Goal: Complete application form: Complete application form

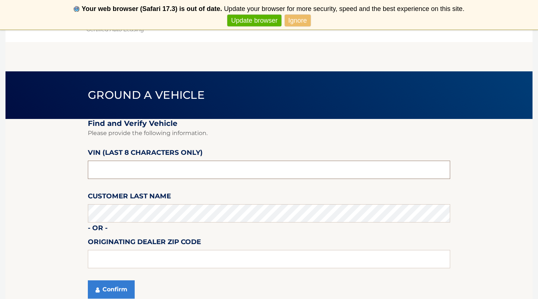
drag, startPoint x: 161, startPoint y: 174, endPoint x: 0, endPoint y: 132, distance: 166.0
click at [132, 168] on input "text" at bounding box center [269, 170] width 362 height 18
type input "4*******"
type input "nu455332"
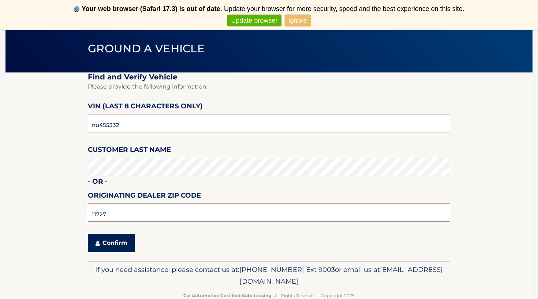
scroll to position [55, 0]
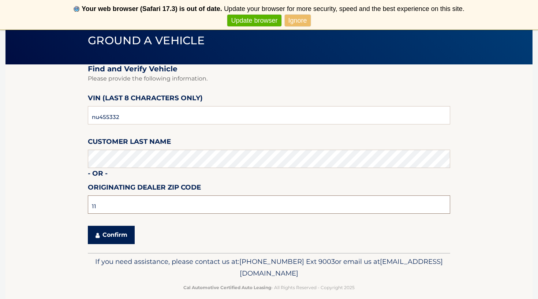
type input "1"
type input "11720"
click at [120, 234] on button "Confirm" at bounding box center [111, 235] width 47 height 18
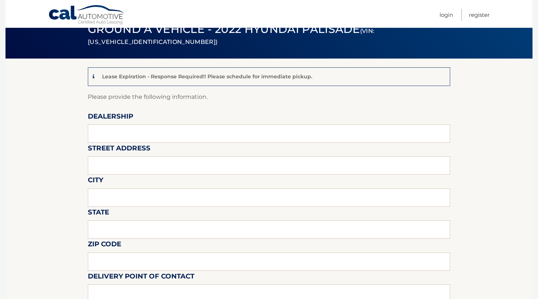
scroll to position [43, 0]
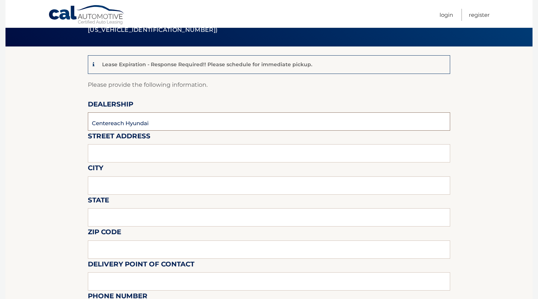
type input "Centereach Hyundai"
type input "[STREET_ADDRESS]"
type input "Centereach"
type input "Ny"
type input "`"
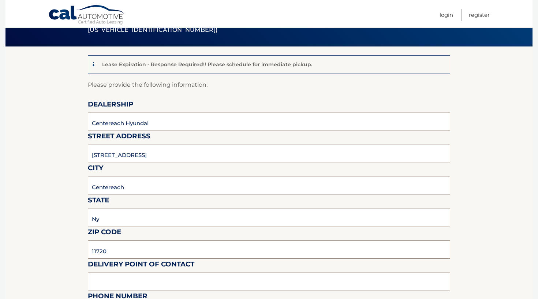
scroll to position [116, 0]
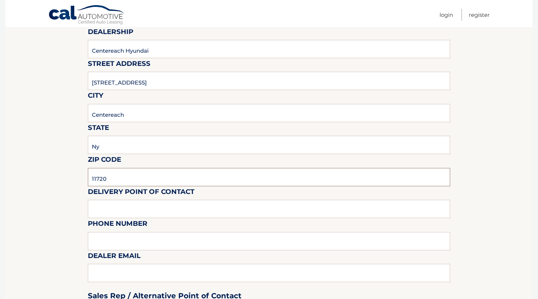
type input "11720"
type input "[PERSON_NAME]"
type input "9172944944"
click at [132, 276] on div "Sales Rep / Alternative Point of Contact" at bounding box center [269, 282] width 362 height 52
click at [109, 267] on div "Sales Rep / Alternative Point of Contact" at bounding box center [269, 282] width 362 height 52
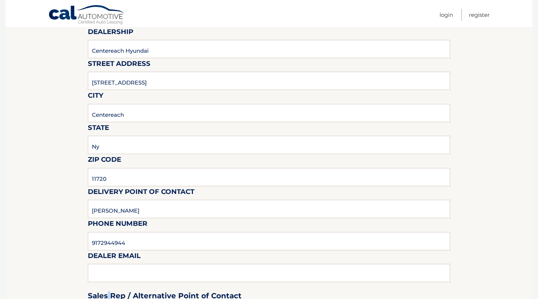
scroll to position [163, 0]
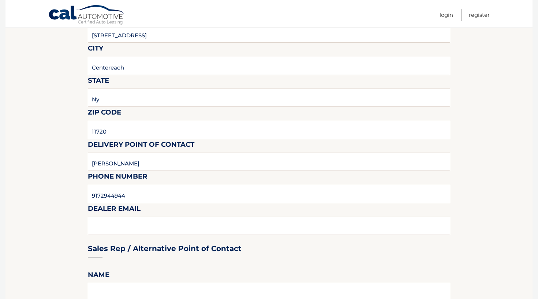
click at [127, 219] on div "Sales Rep / Alternative Point of Contact" at bounding box center [269, 235] width 362 height 52
click at [127, 220] on div "Sales Rep / Alternative Point of Contact" at bounding box center [269, 235] width 362 height 52
click at [152, 223] on div "Sales Rep / Alternative Point of Contact" at bounding box center [269, 235] width 362 height 52
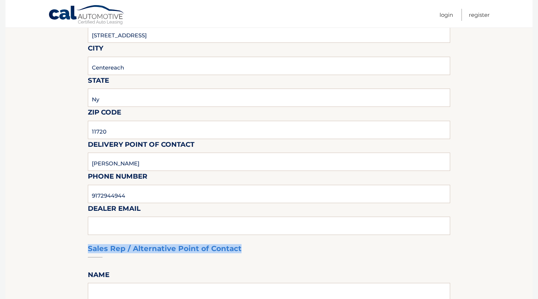
click at [152, 223] on div "Sales Rep / Alternative Point of Contact" at bounding box center [269, 235] width 362 height 52
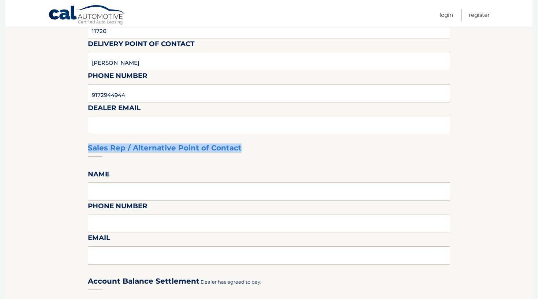
scroll to position [263, 0]
click at [296, 170] on fieldset "Please provide the following information. Dealership Centereach Hyundai Street …" at bounding box center [269, 244] width 362 height 769
click at [296, 120] on div "Sales Rep / Alternative Point of Contact" at bounding box center [269, 135] width 362 height 52
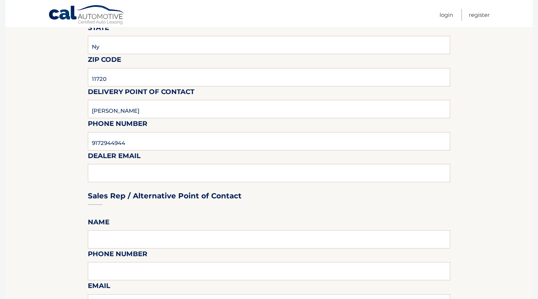
scroll to position [215, 0]
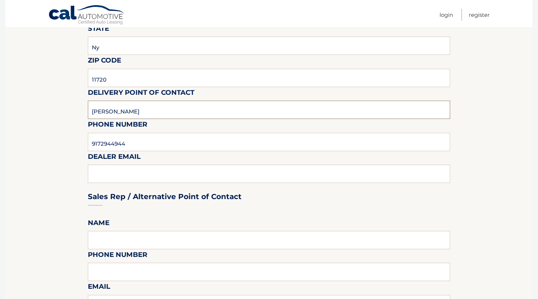
drag, startPoint x: 129, startPoint y: 112, endPoint x: 0, endPoint y: 100, distance: 130.1
drag, startPoint x: 132, startPoint y: 109, endPoint x: 51, endPoint y: 98, distance: 81.9
click at [55, 101] on section "Lease Expiration - Response Required!! Please schedule for immediate pickup. Pl…" at bounding box center [268, 275] width 527 height 801
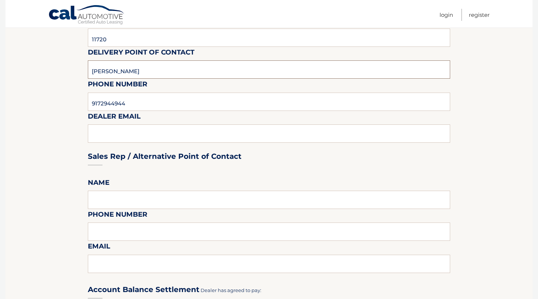
scroll to position [257, 0]
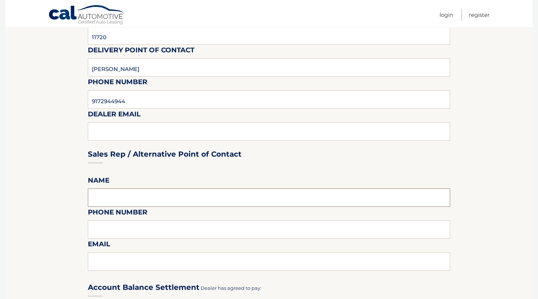
click at [114, 197] on input "text" at bounding box center [269, 197] width 362 height 18
type input "[PERSON_NAME]"
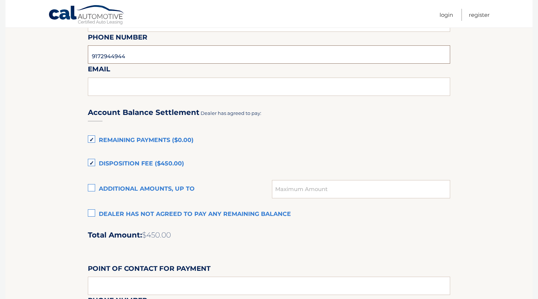
scroll to position [432, 0]
type input "9172944944"
click at [90, 162] on label "Disposition Fee ($450.00)" at bounding box center [269, 163] width 362 height 15
click at [0, 0] on input "Disposition Fee ($450.00)" at bounding box center [0, 0] width 0 height 0
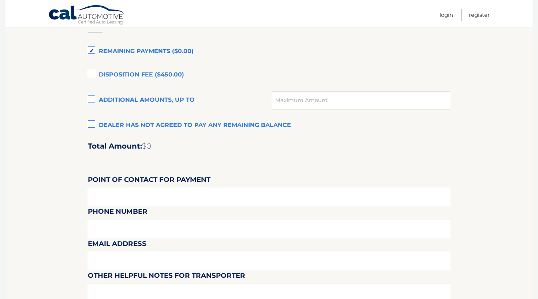
scroll to position [523, 0]
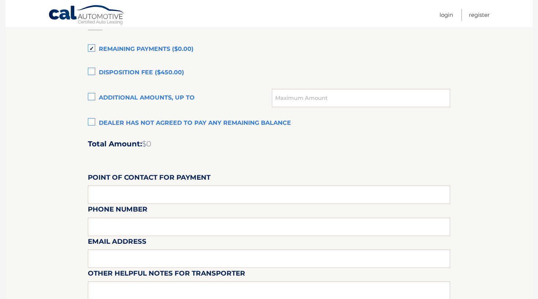
click at [90, 119] on label "Dealer has not agreed to pay any remaining balance" at bounding box center [269, 123] width 362 height 15
click at [0, 0] on input "Dealer has not agreed to pay any remaining balance" at bounding box center [0, 0] width 0 height 0
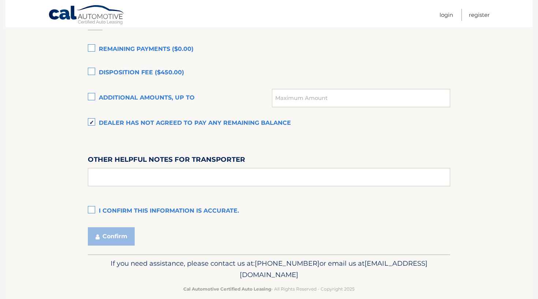
scroll to position [522, 0]
click at [93, 204] on label "I confirm this information is accurate." at bounding box center [269, 211] width 362 height 15
click at [0, 0] on input "I confirm this information is accurate." at bounding box center [0, 0] width 0 height 0
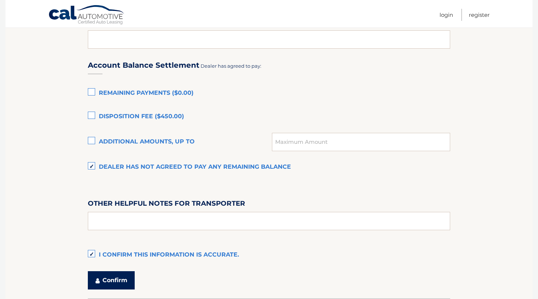
scroll to position [476, 0]
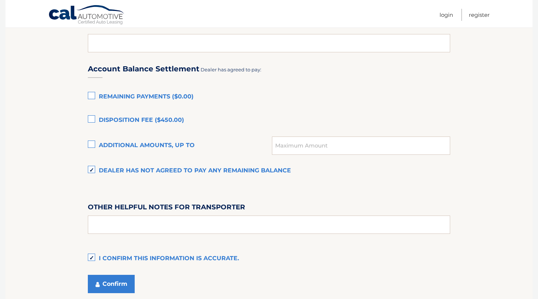
click at [112, 275] on button "Confirm" at bounding box center [111, 284] width 47 height 18
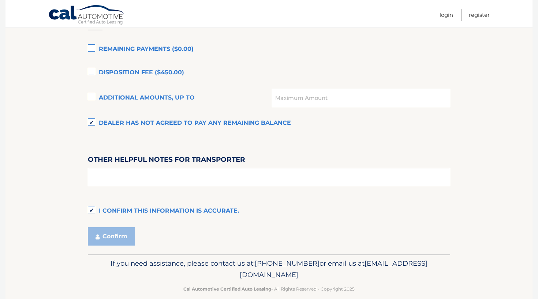
scroll to position [522, 0]
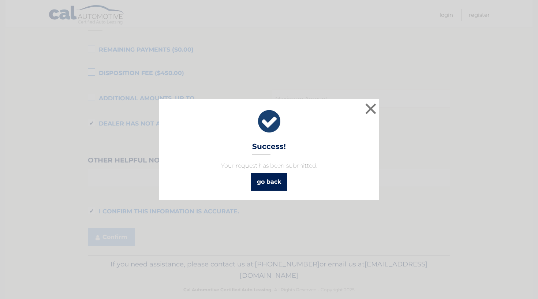
click at [281, 181] on link "go back" at bounding box center [269, 182] width 36 height 18
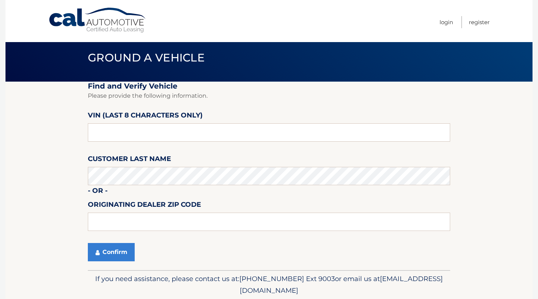
scroll to position [12, 0]
